Goal: Book appointment/travel/reservation

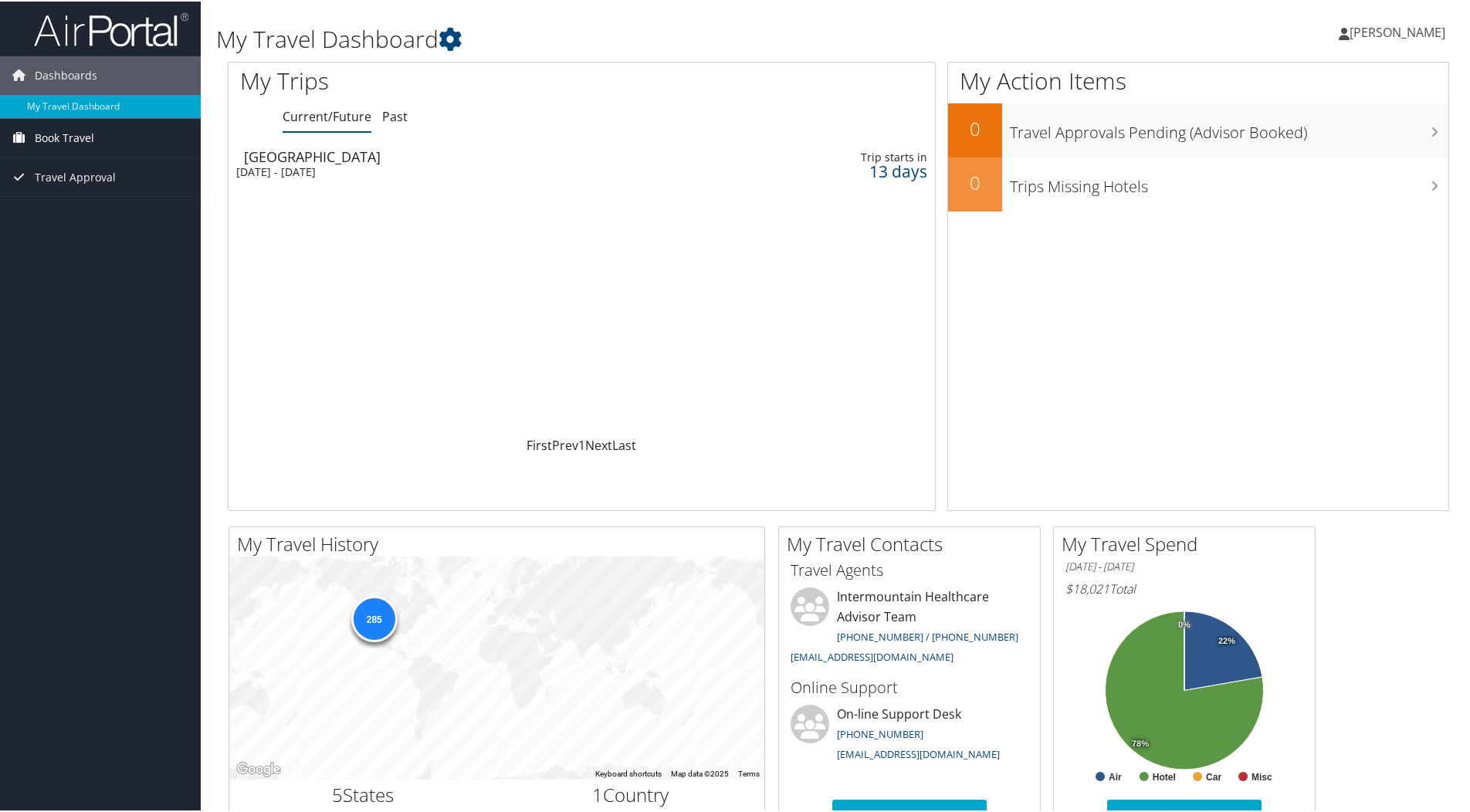
click at [56, 134] on span "Book Travel" at bounding box center [65, 137] width 60 height 39
click at [57, 195] on link "Book/Manage Online Trips" at bounding box center [100, 191] width 201 height 23
